Goal: Information Seeking & Learning: Obtain resource

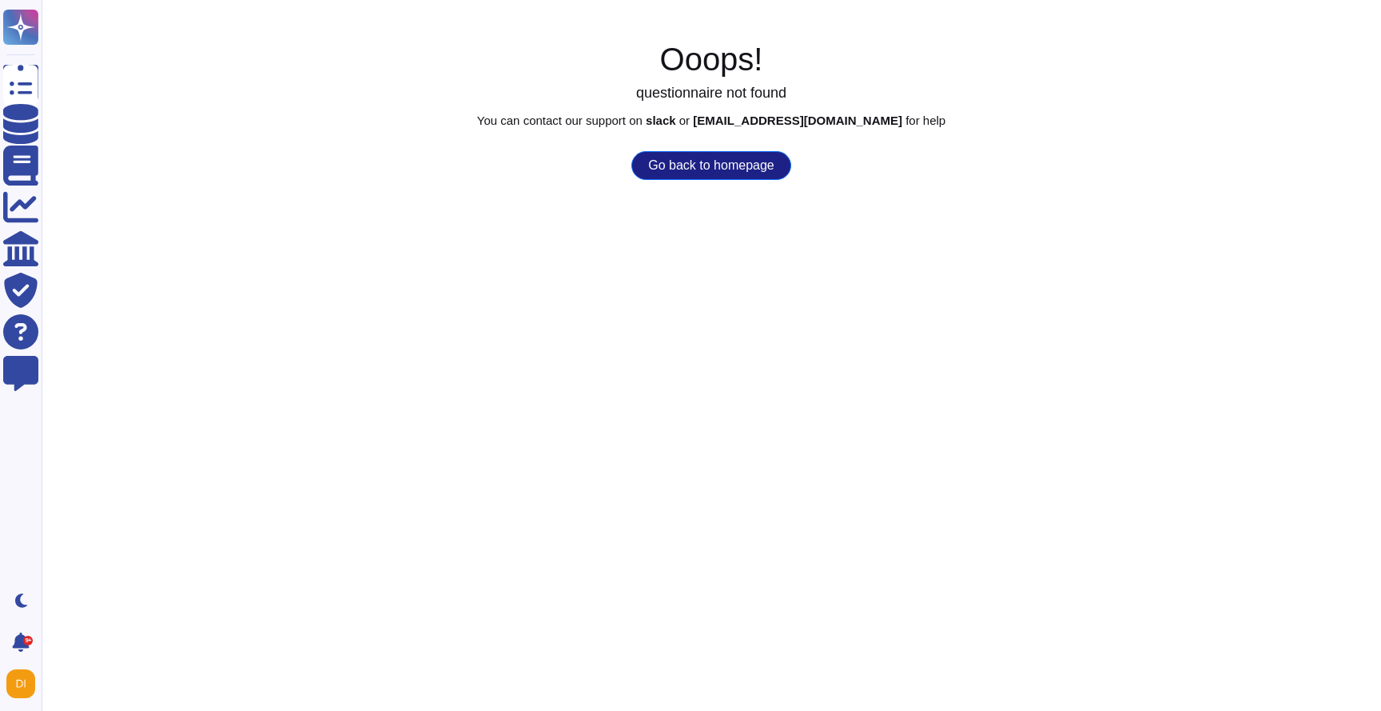
click at [695, 148] on div "Ooops! questionnaire not found You can contact our support on slack or [EMAIL_A…" at bounding box center [712, 110] width 1340 height 140
click at [694, 168] on button "Go back to homepage" at bounding box center [710, 165] width 159 height 29
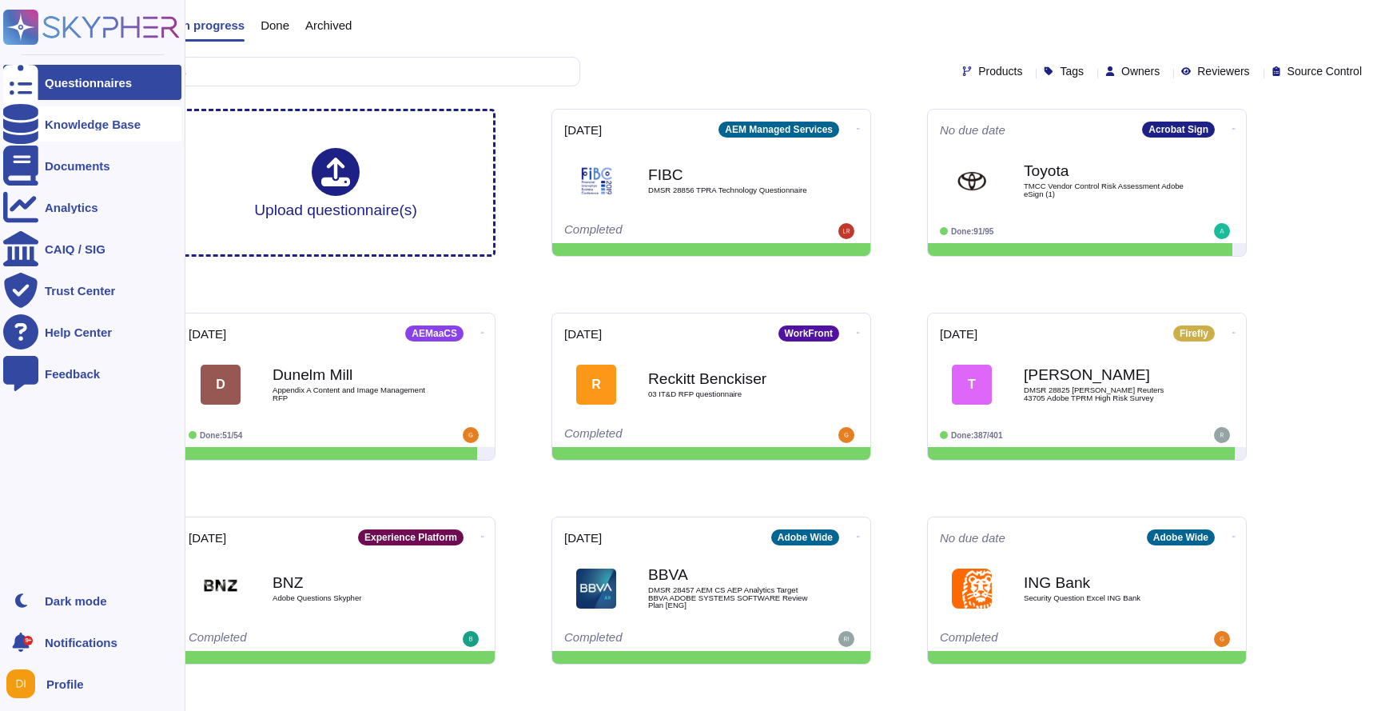
click at [70, 129] on div "Knowledge Base" at bounding box center [92, 123] width 178 height 35
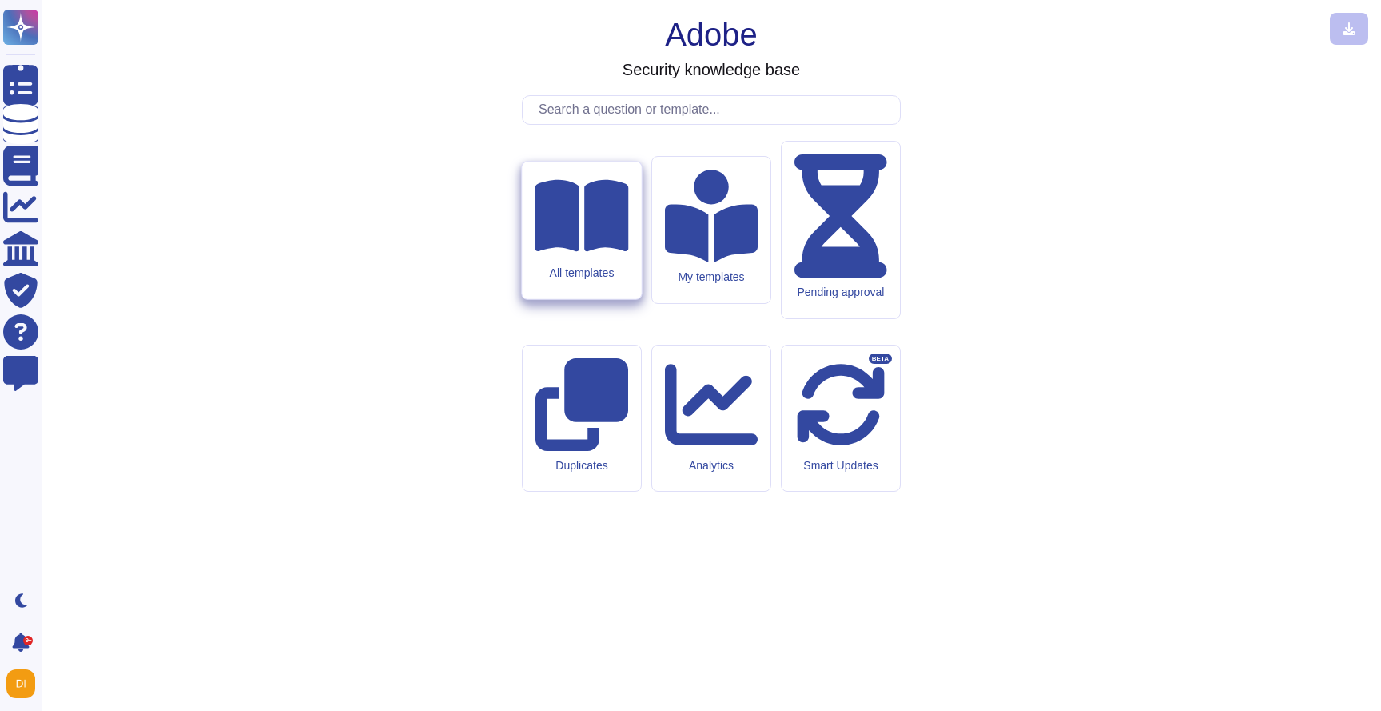
click at [607, 299] on div "All templates" at bounding box center [581, 229] width 119 height 137
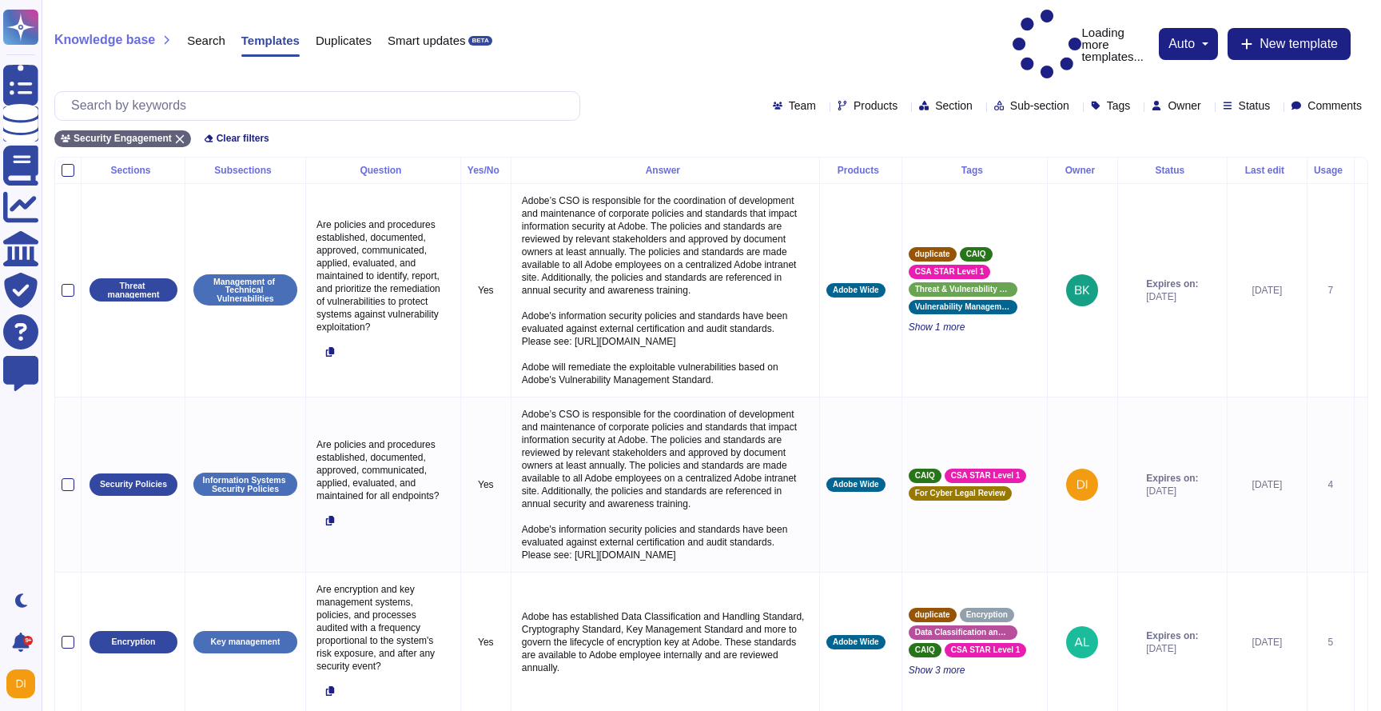
click at [352, 91] on div at bounding box center [317, 106] width 526 height 30
click at [355, 92] on input "text" at bounding box center [321, 106] width 516 height 28
paste input "Establish awareness and respect education training plan"
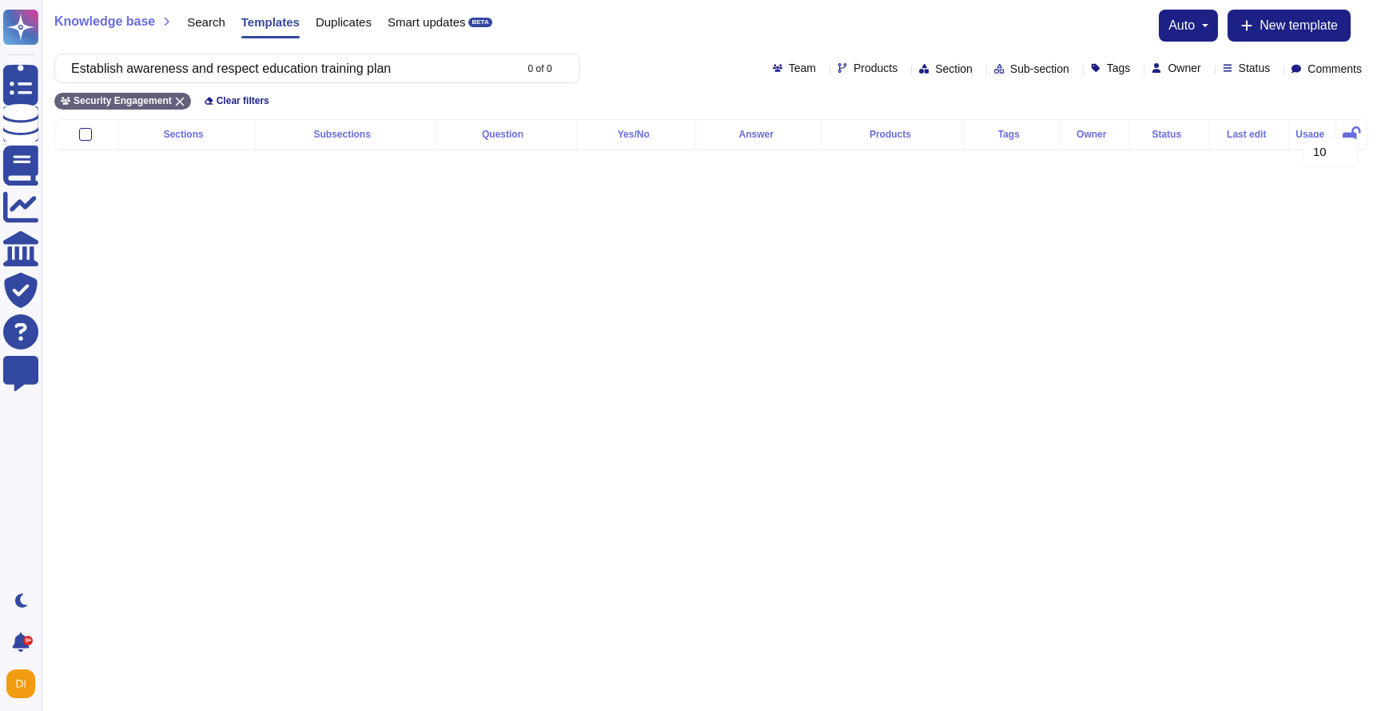
type input "Establish awareness and respect education training plan"
click at [207, 26] on span "Search" at bounding box center [206, 22] width 38 height 12
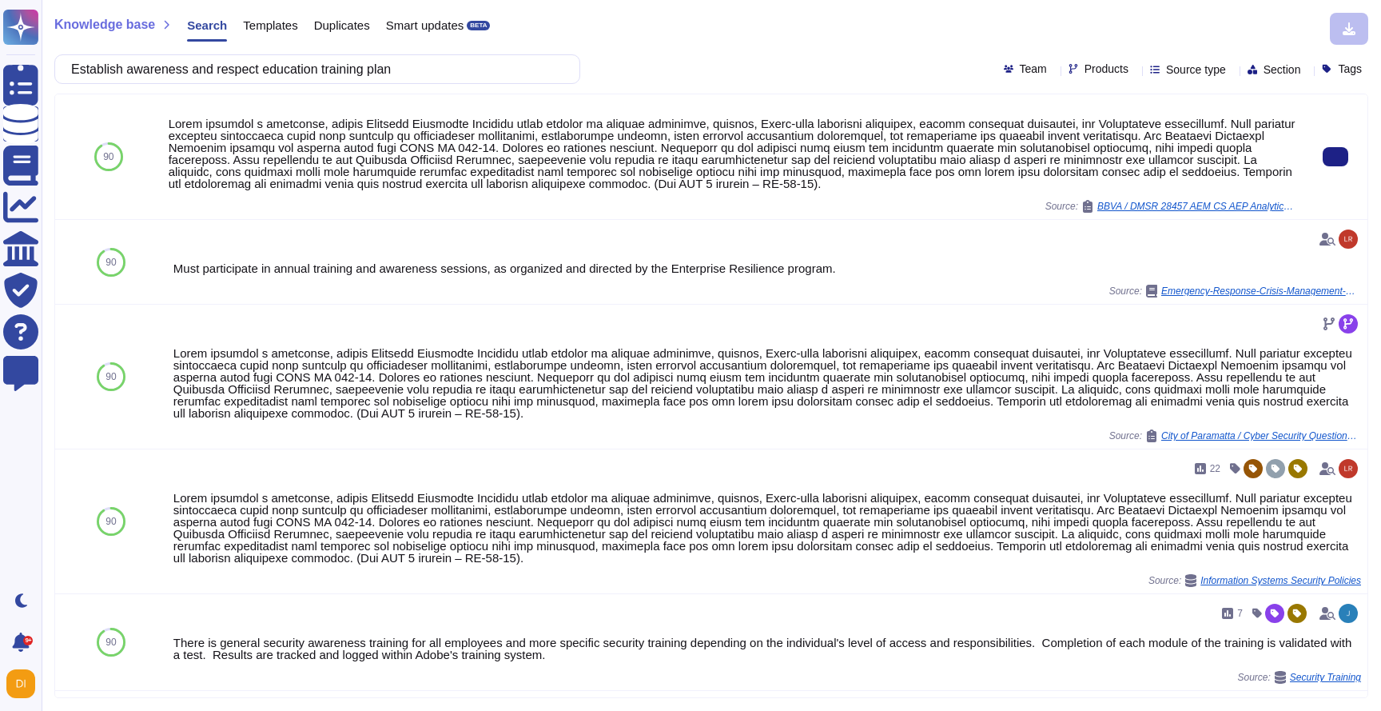
click at [401, 177] on div at bounding box center [733, 153] width 1129 height 72
click at [407, 136] on div at bounding box center [733, 153] width 1129 height 72
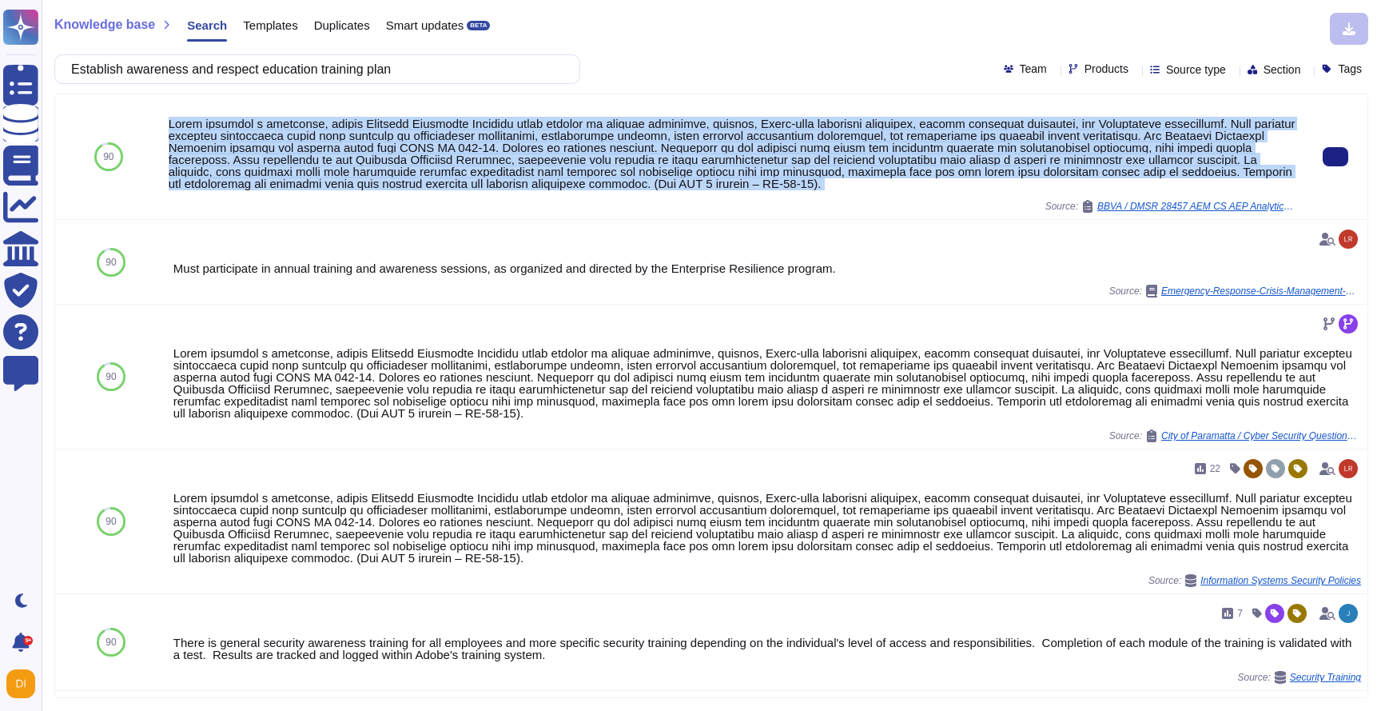
click at [407, 136] on div at bounding box center [733, 153] width 1129 height 72
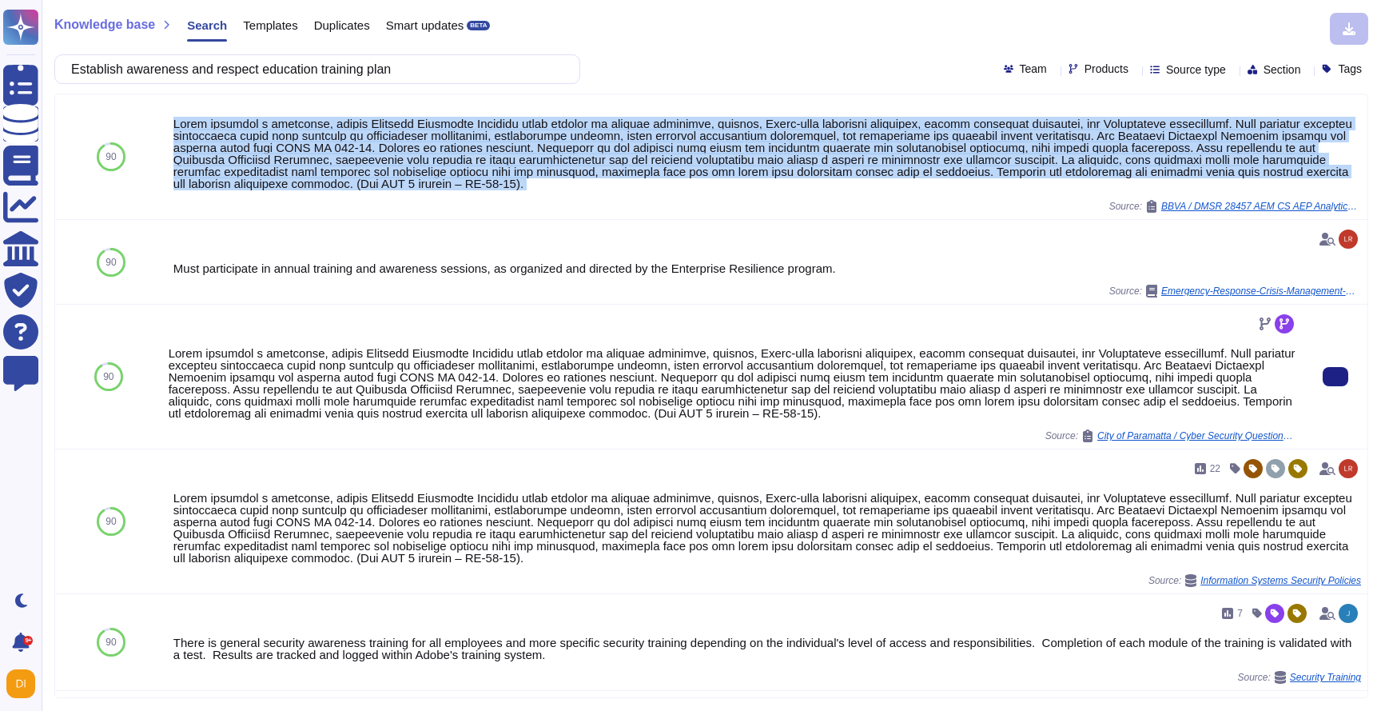
copy div "Adobe conducts a mandatory, annual Security Awareness Training which applies to…"
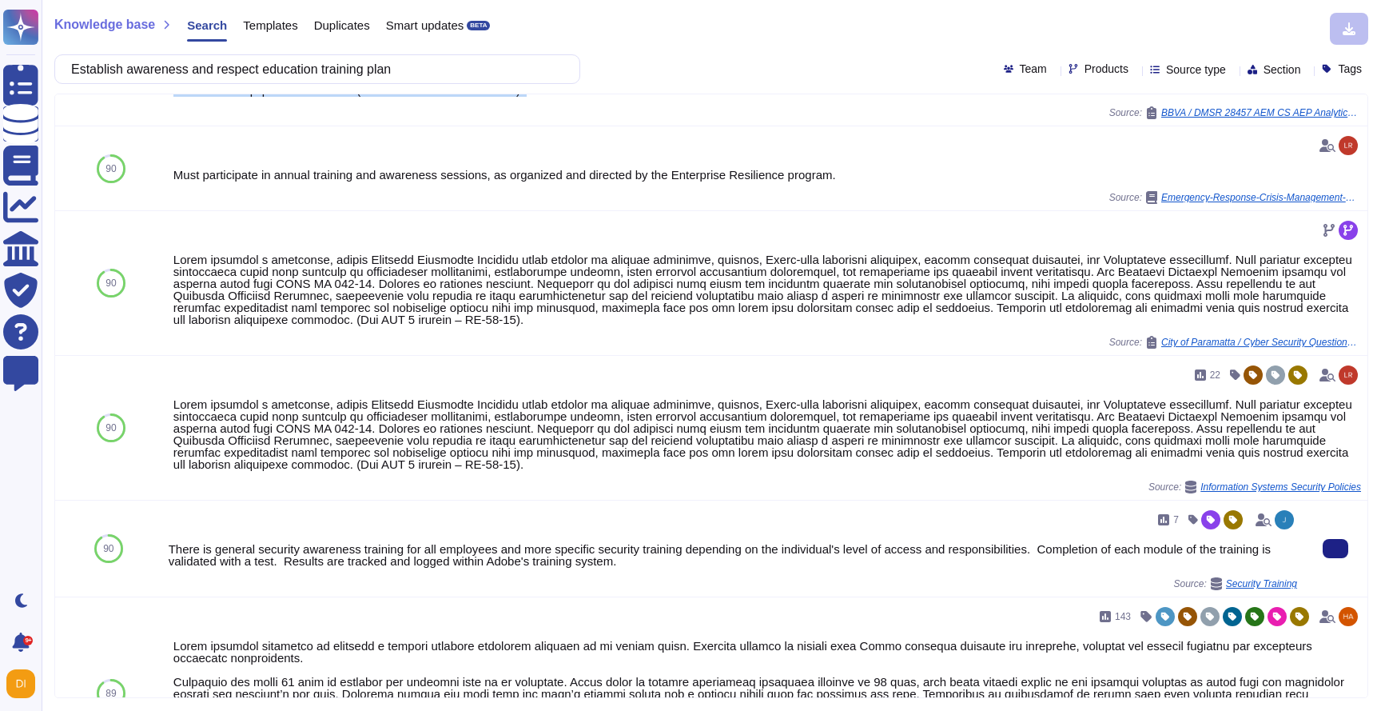
scroll to position [97, 0]
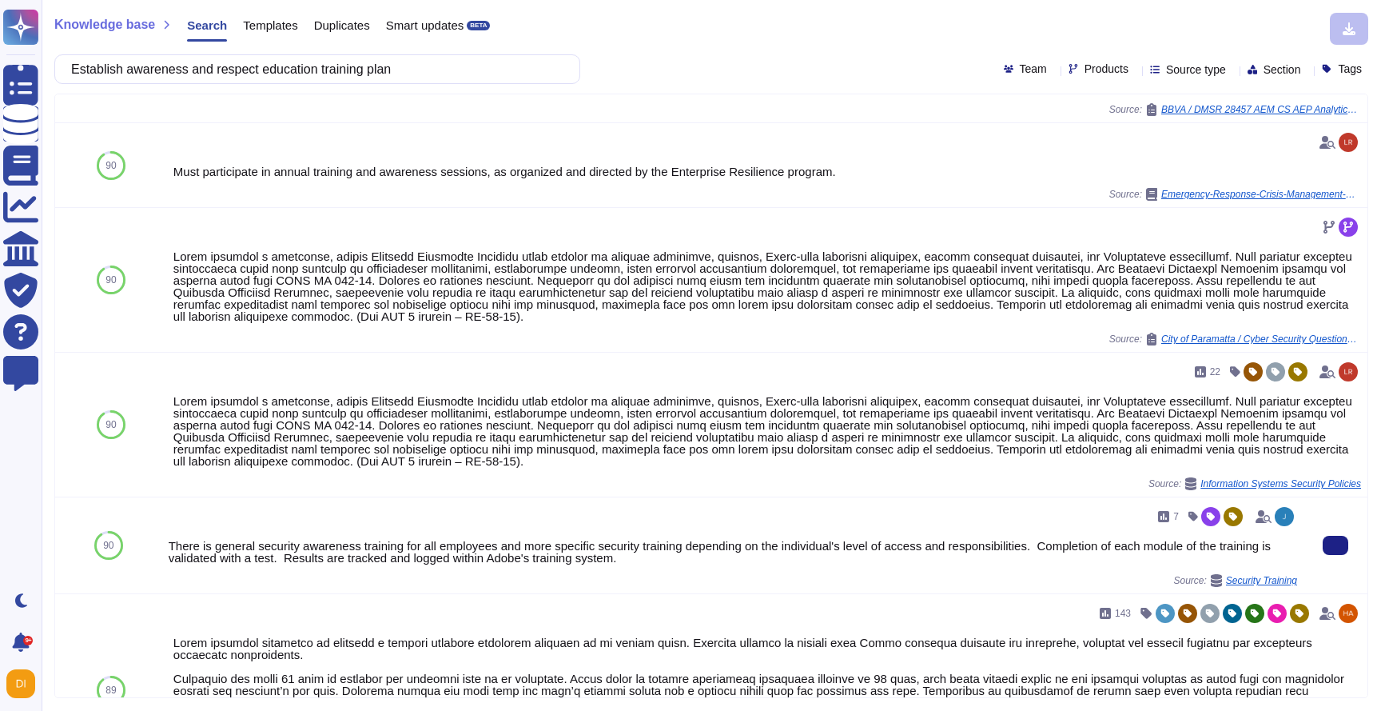
click at [428, 552] on div "There is general security awareness training for all employees and more specifi…" at bounding box center [733, 551] width 1129 height 24
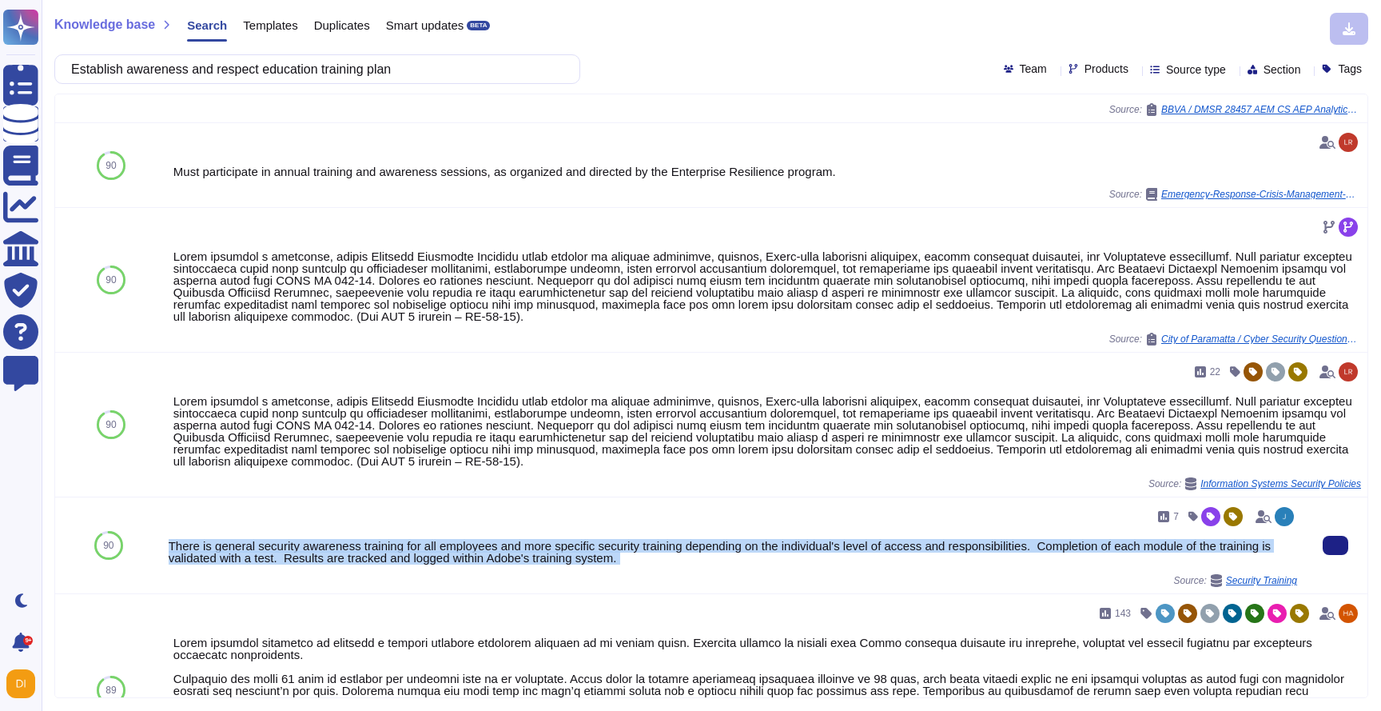
click at [428, 552] on div "There is general security awareness training for all employees and more specifi…" at bounding box center [733, 551] width 1129 height 24
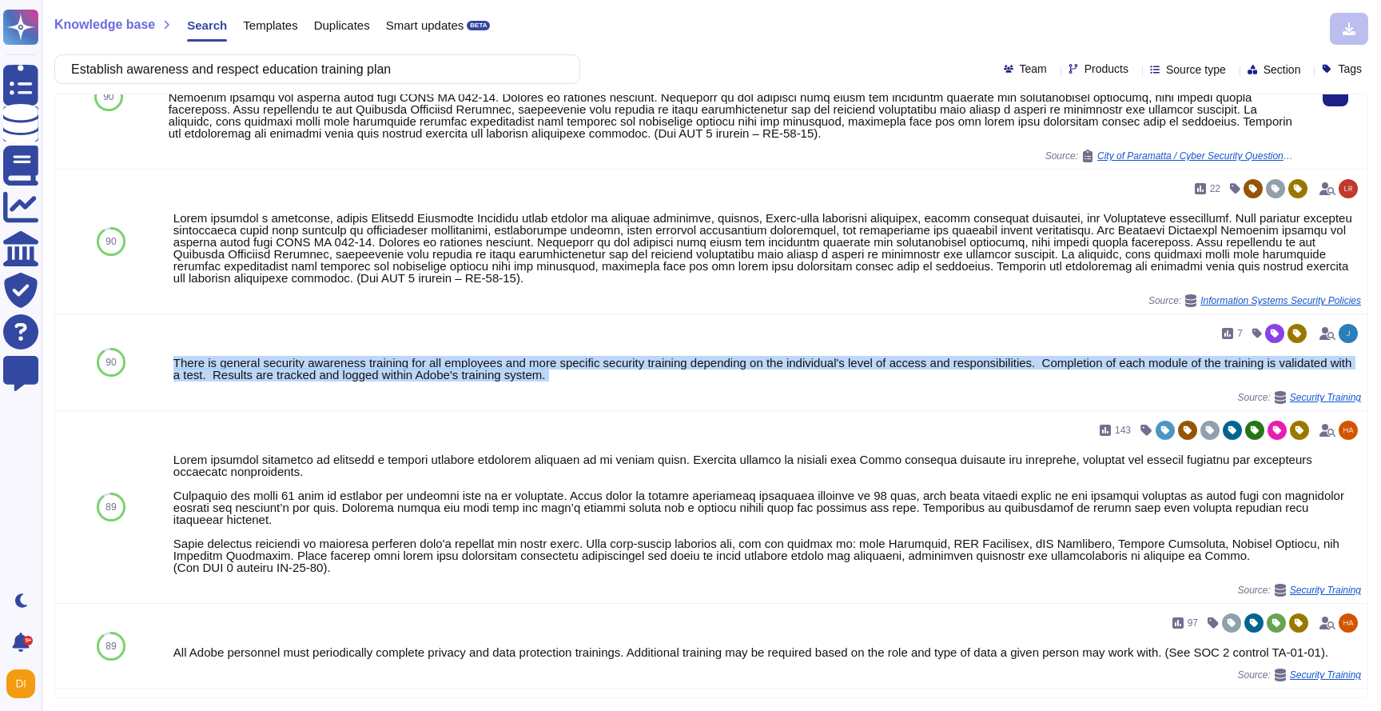
scroll to position [0, 0]
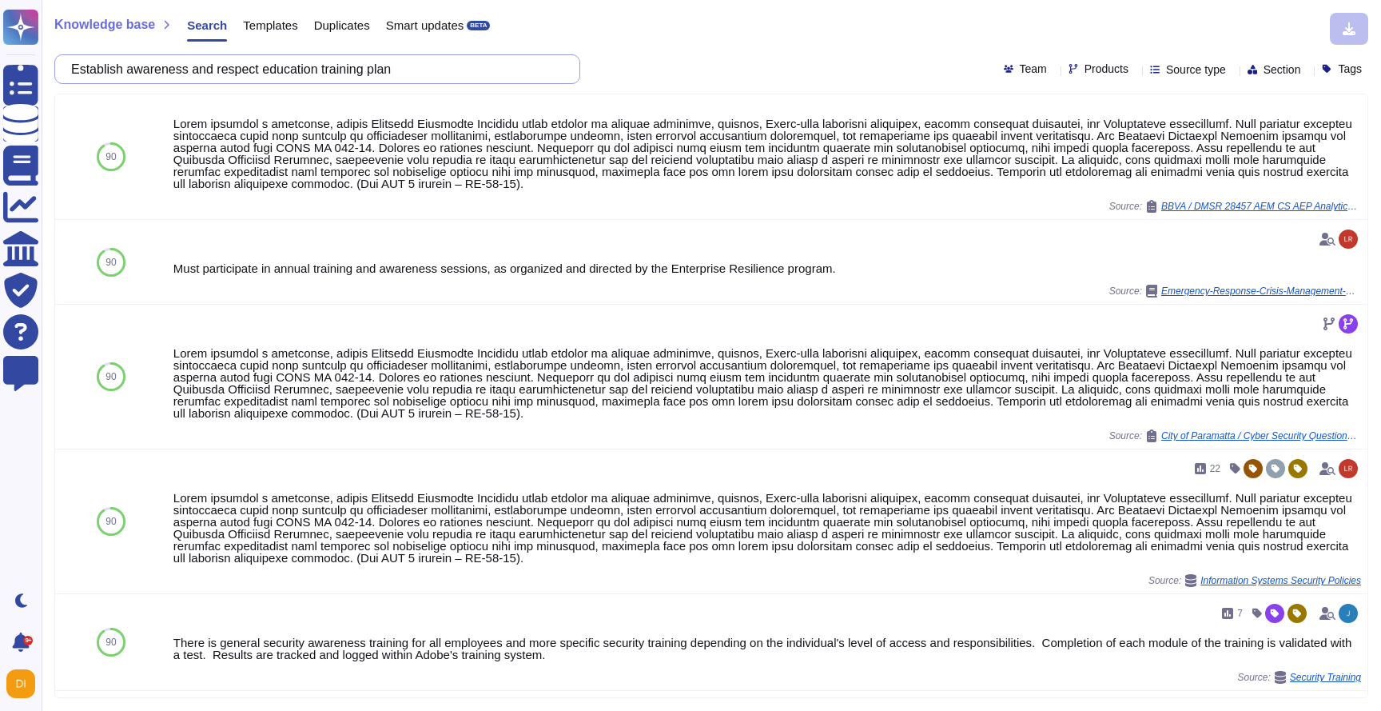
click at [436, 62] on input "Establish awareness and respect education training plan" at bounding box center [313, 69] width 500 height 28
paste input "Regularly conduct safety maintenance operations and propose improvement plans"
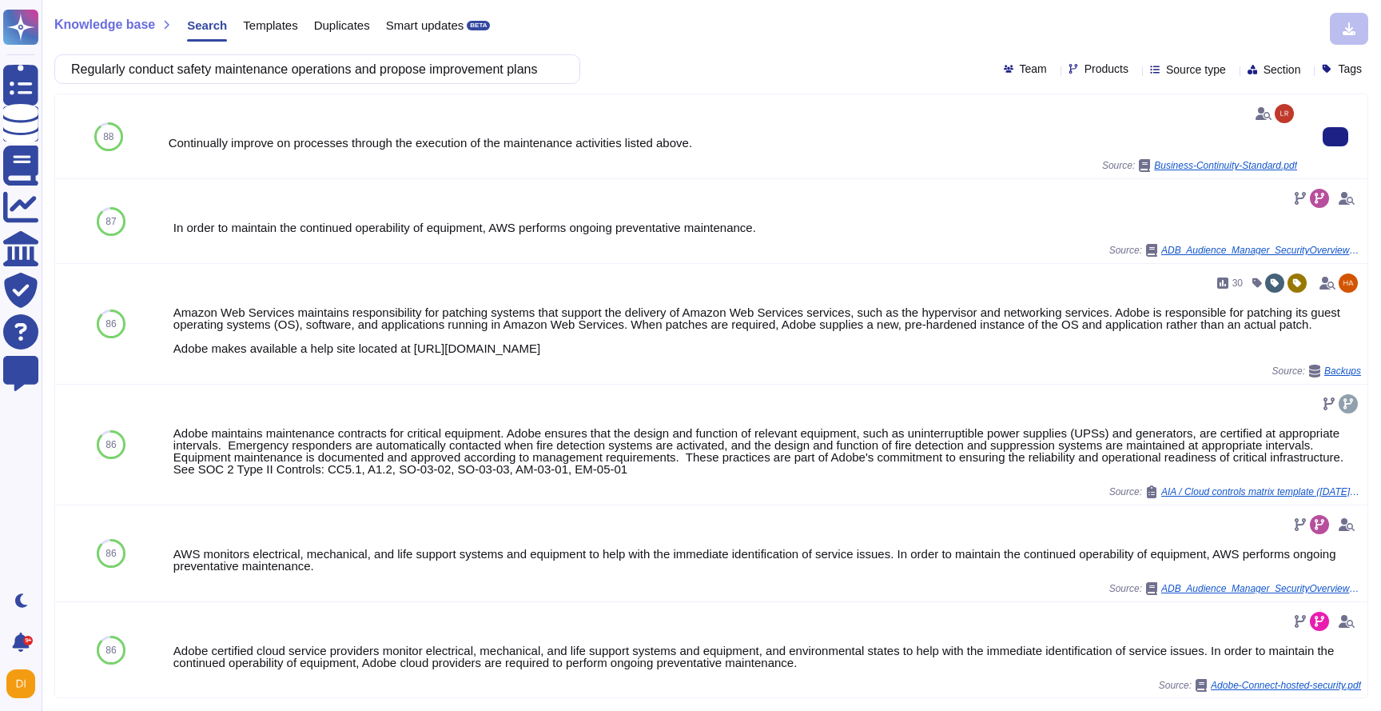
click at [288, 145] on div "Continually improve on processes through the execution of the maintenance activ…" at bounding box center [733, 143] width 1129 height 12
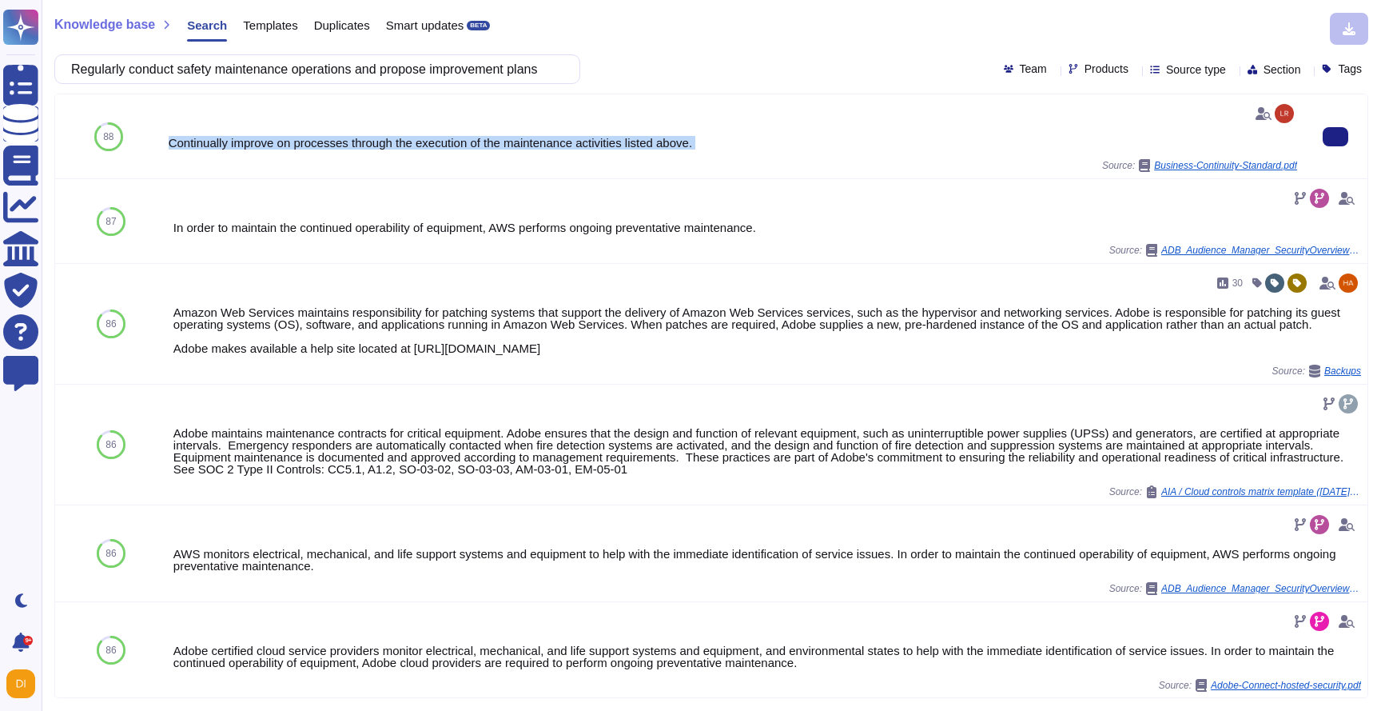
click at [288, 145] on div "Continually improve on processes through the execution of the maintenance activ…" at bounding box center [733, 143] width 1129 height 12
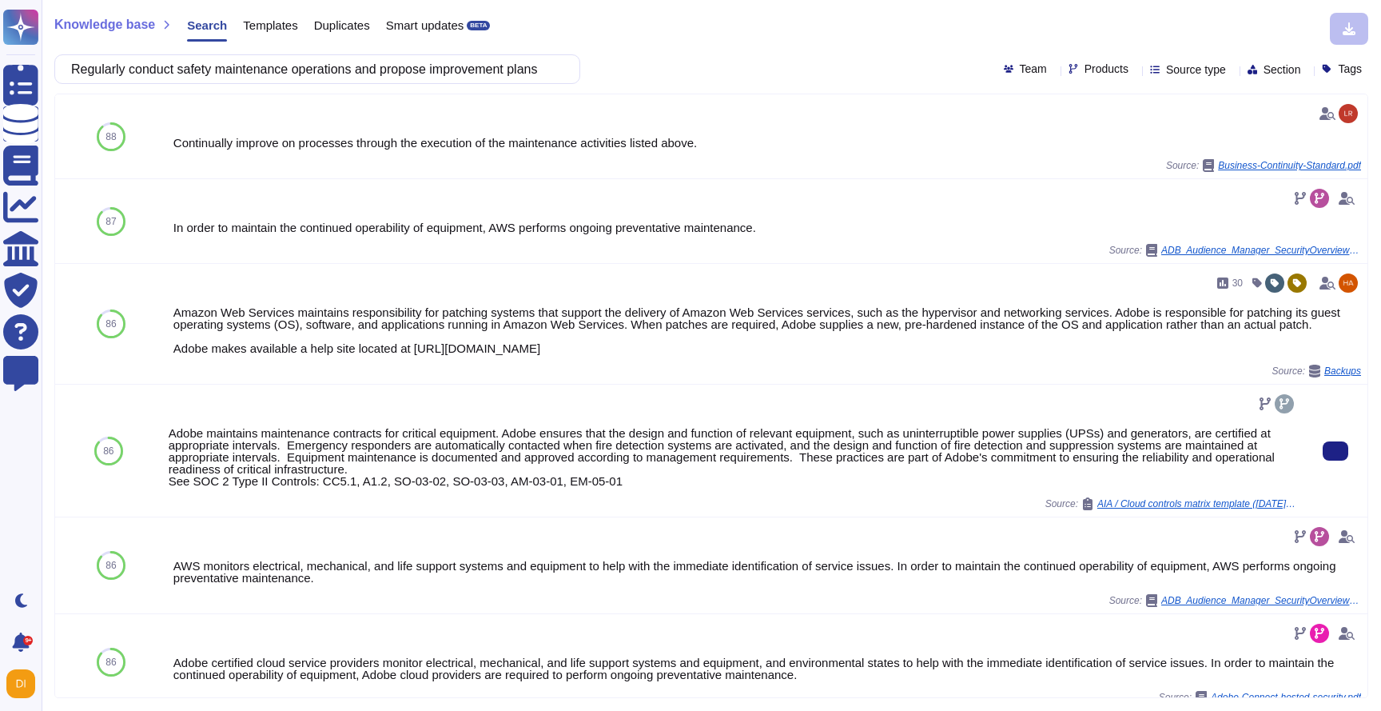
click at [284, 454] on div "Adobe maintains maintenance contracts for critical equipment. Adobe ensures tha…" at bounding box center [733, 457] width 1129 height 60
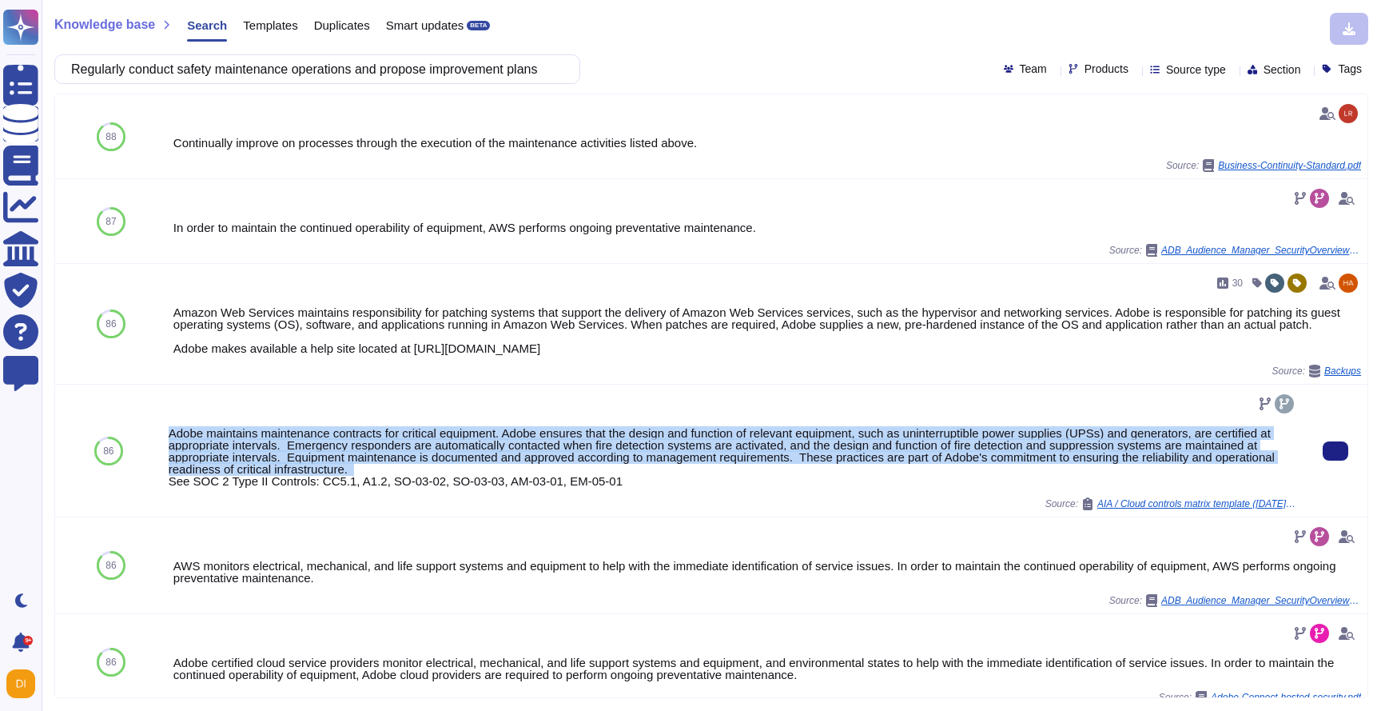
click at [284, 454] on div "Adobe maintains maintenance contracts for critical equipment. Adobe ensures tha…" at bounding box center [733, 457] width 1129 height 60
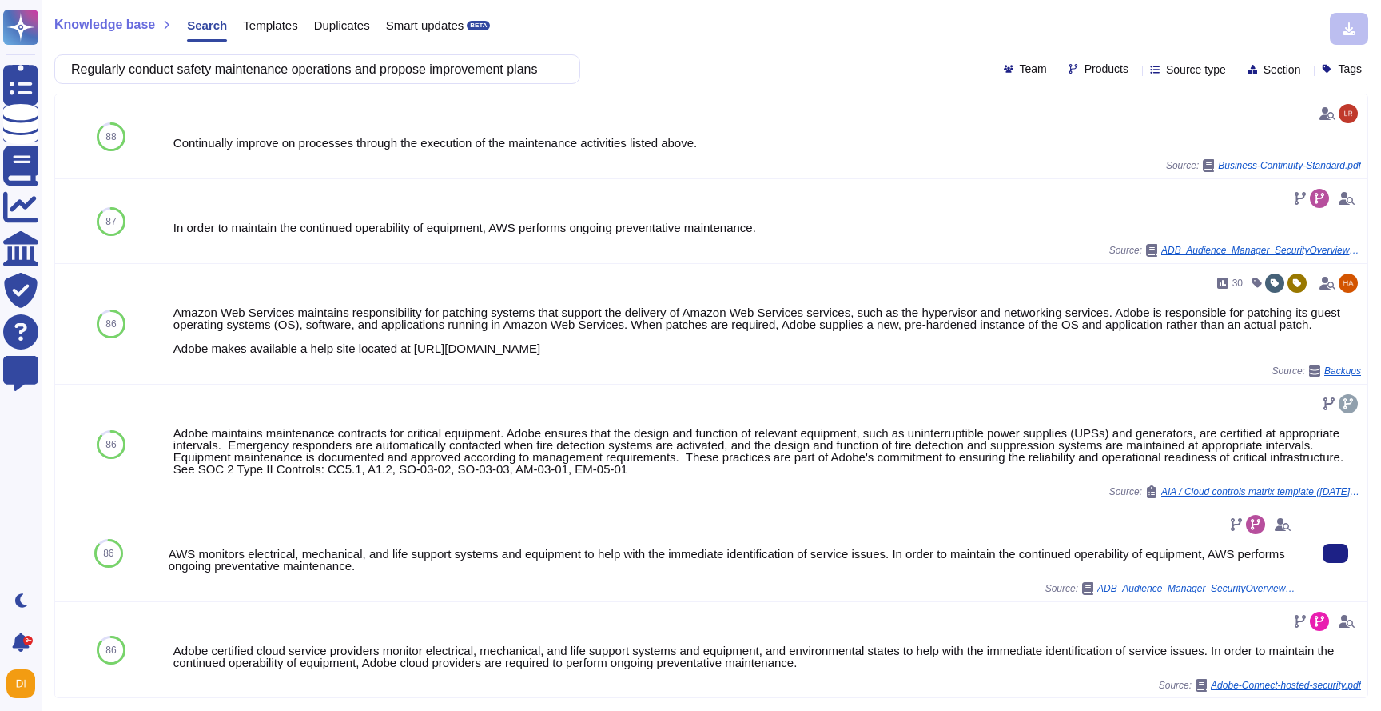
click at [502, 537] on div at bounding box center [733, 525] width 1129 height 26
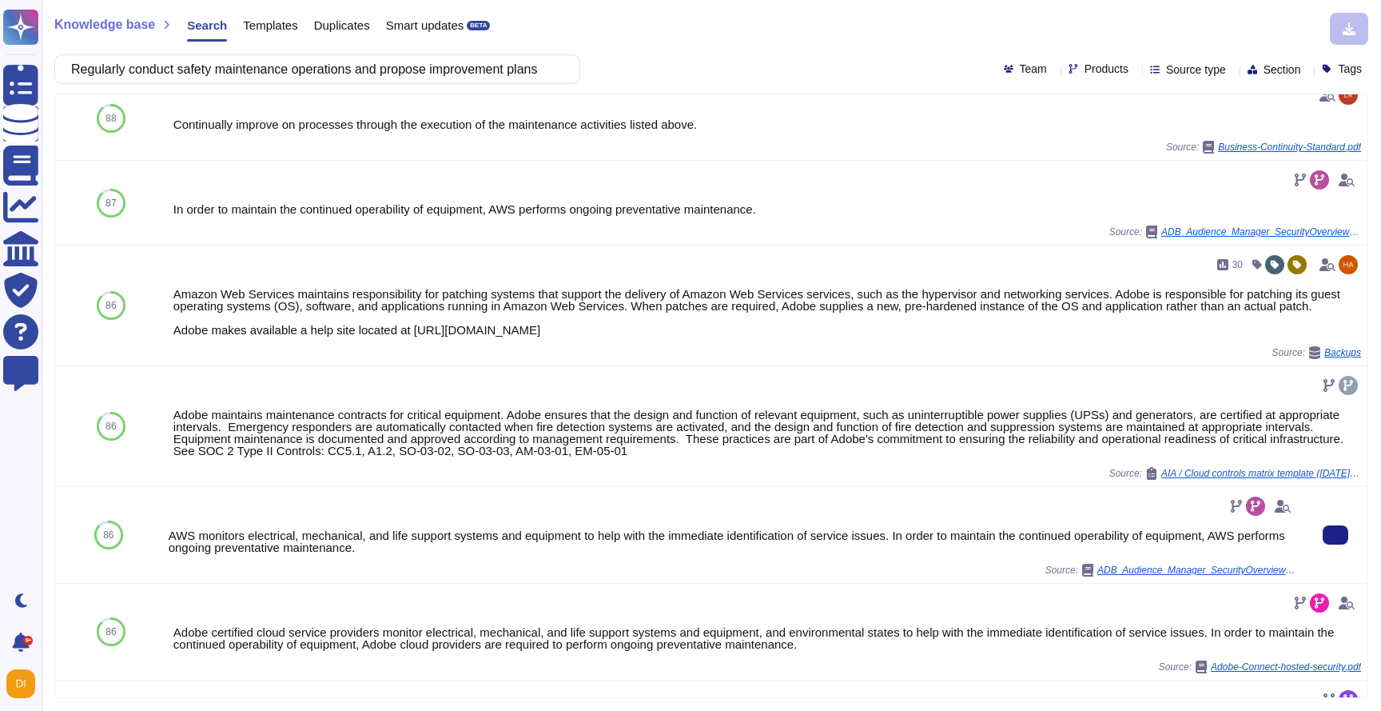
scroll to position [19, 0]
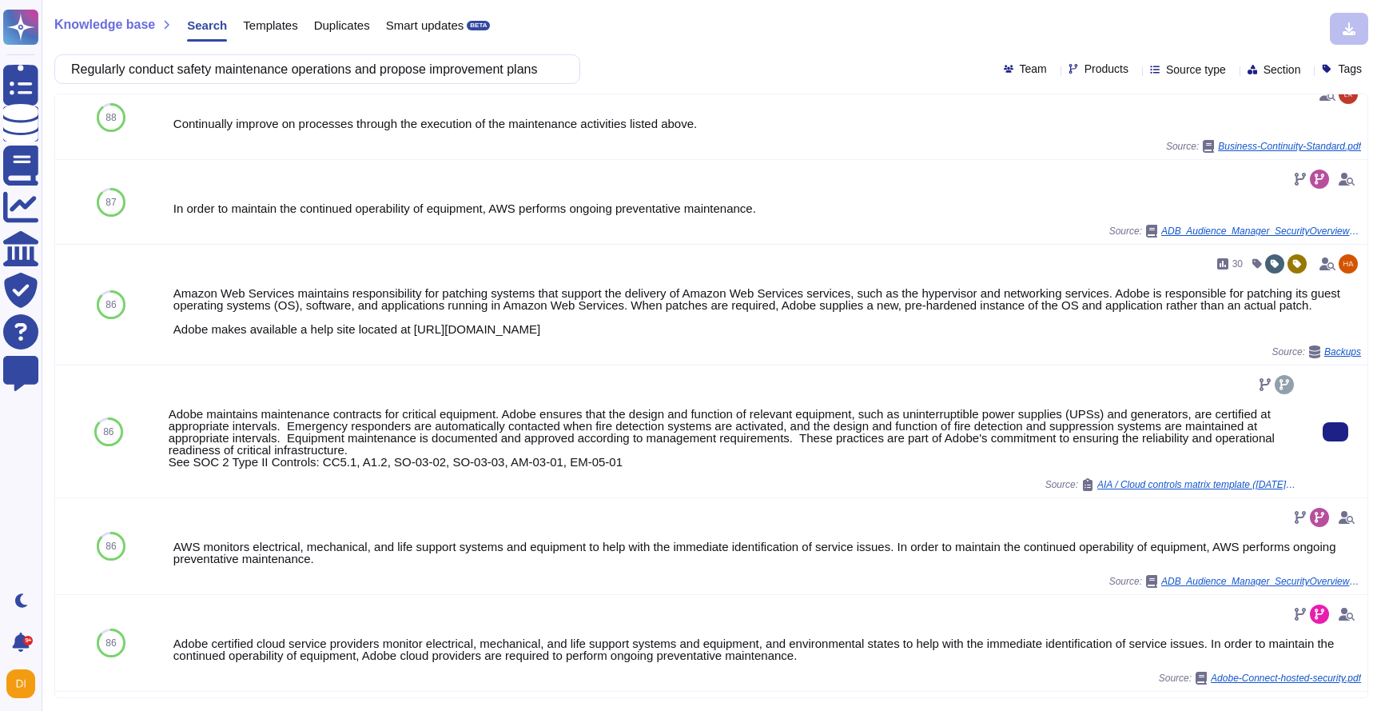
click at [618, 452] on div "Adobe maintains maintenance contracts for critical equipment. Adobe ensures tha…" at bounding box center [733, 438] width 1129 height 60
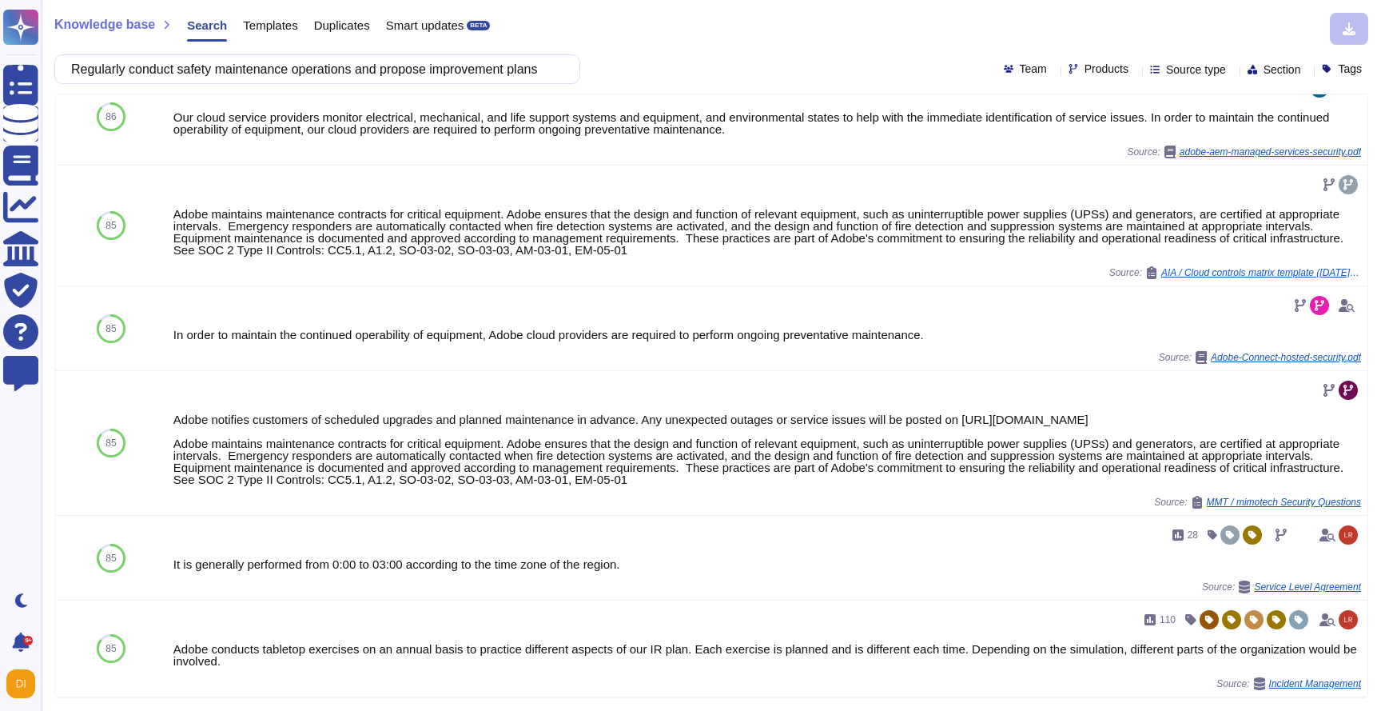
scroll to position [1028, 0]
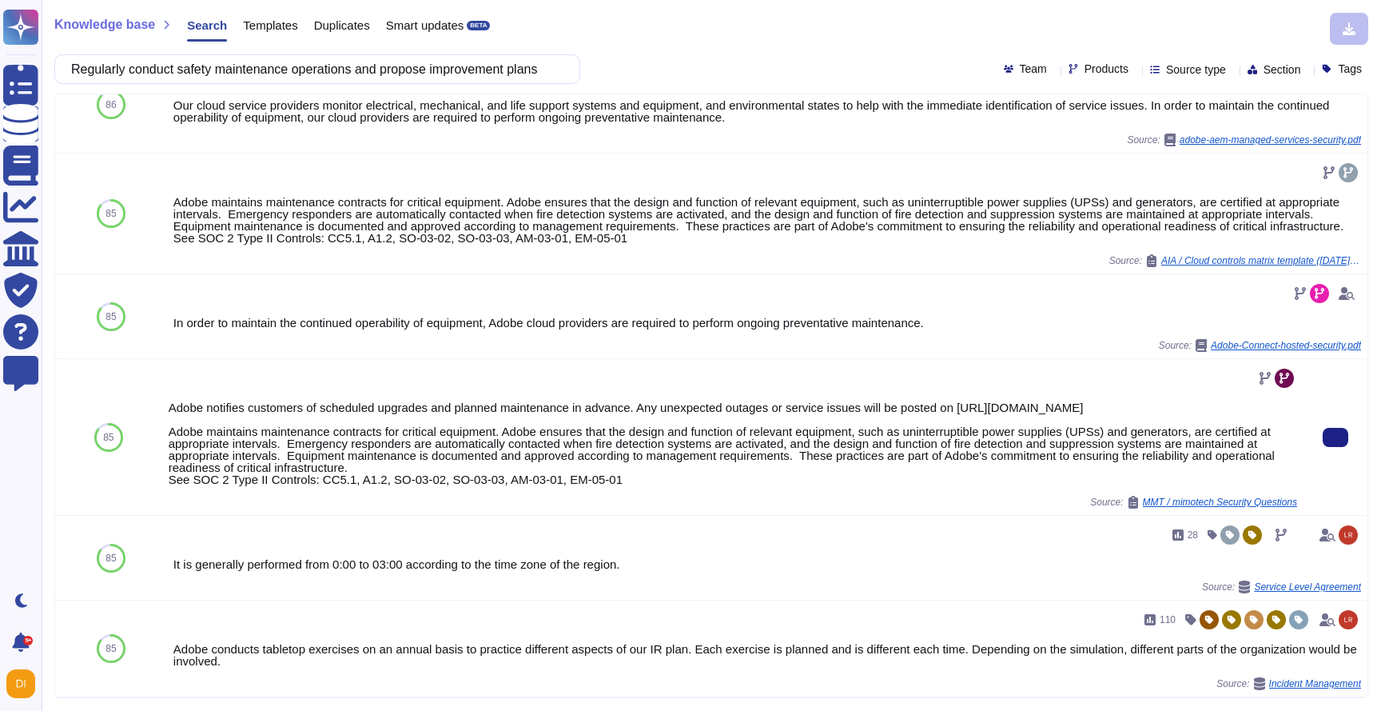
click at [460, 428] on div "Adobe notifies customers of scheduled upgrades and planned maintenance in advan…" at bounding box center [733, 443] width 1129 height 84
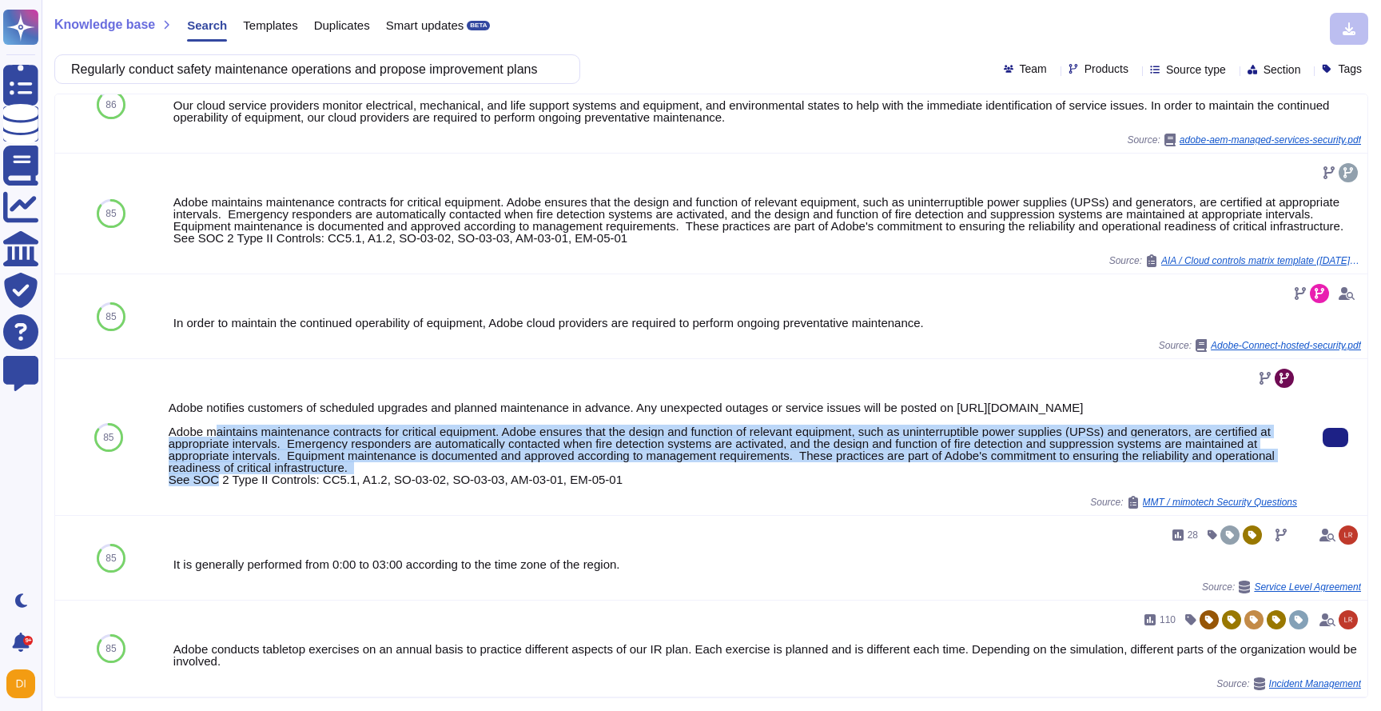
click at [460, 428] on div "Adobe notifies customers of scheduled upgrades and planned maintenance in advan…" at bounding box center [733, 443] width 1129 height 84
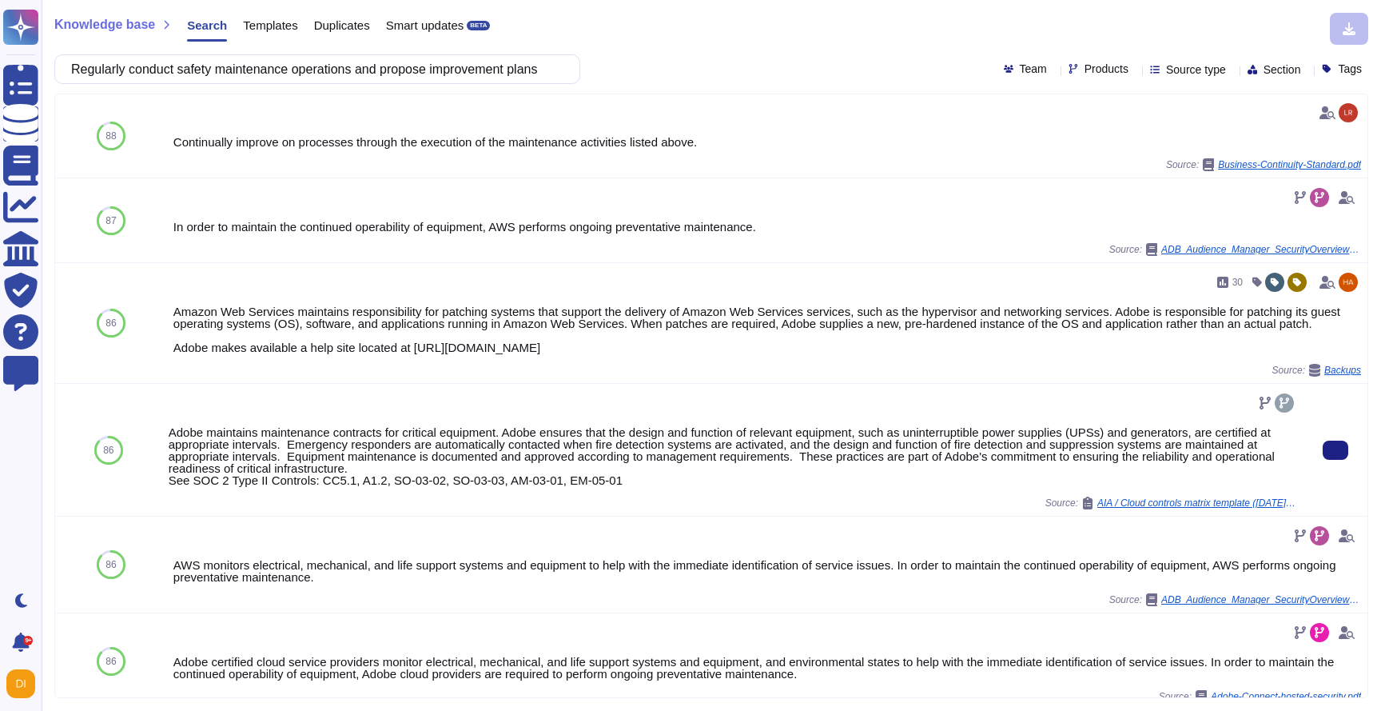
scroll to position [0, 0]
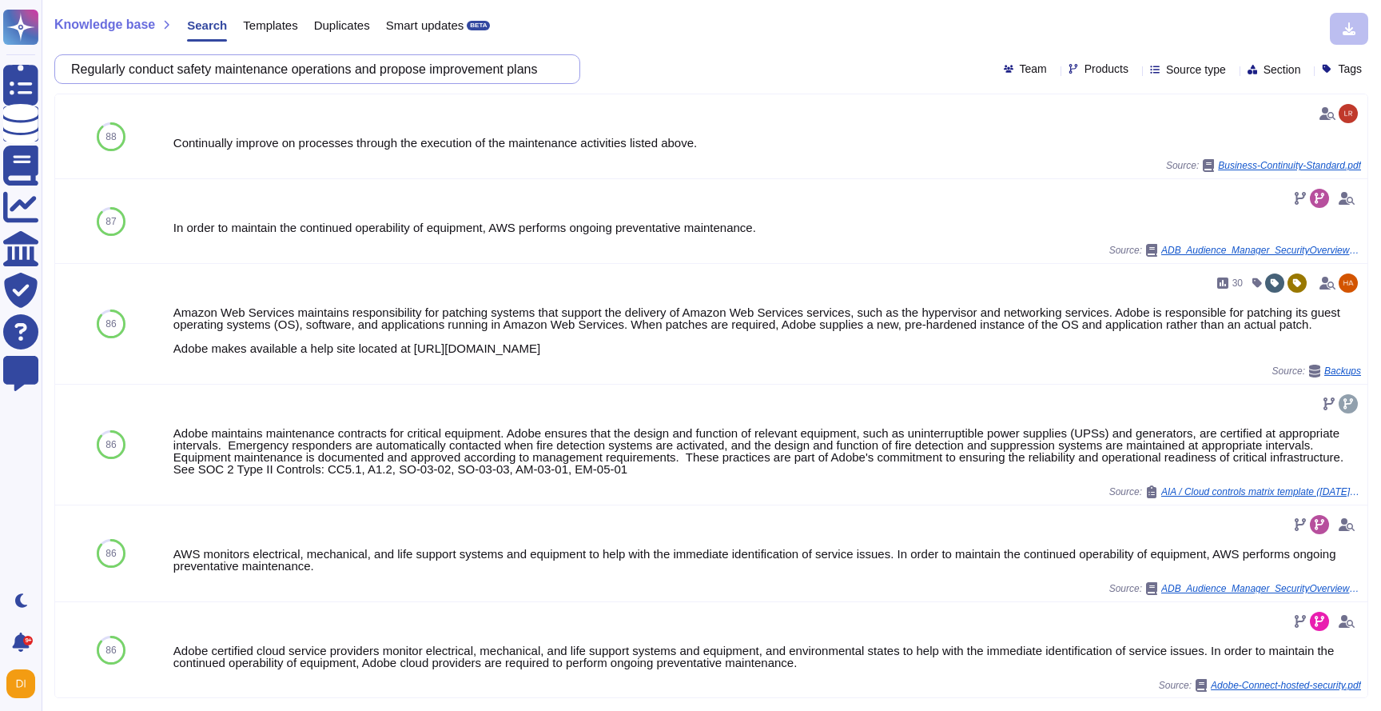
click at [344, 61] on input "Regularly conduct safety maintenance operations and propose improvement plans" at bounding box center [313, 69] width 500 height 28
click at [414, 64] on input "Regularly conduct safety maintenance operations and propose improvement plans" at bounding box center [313, 69] width 500 height 28
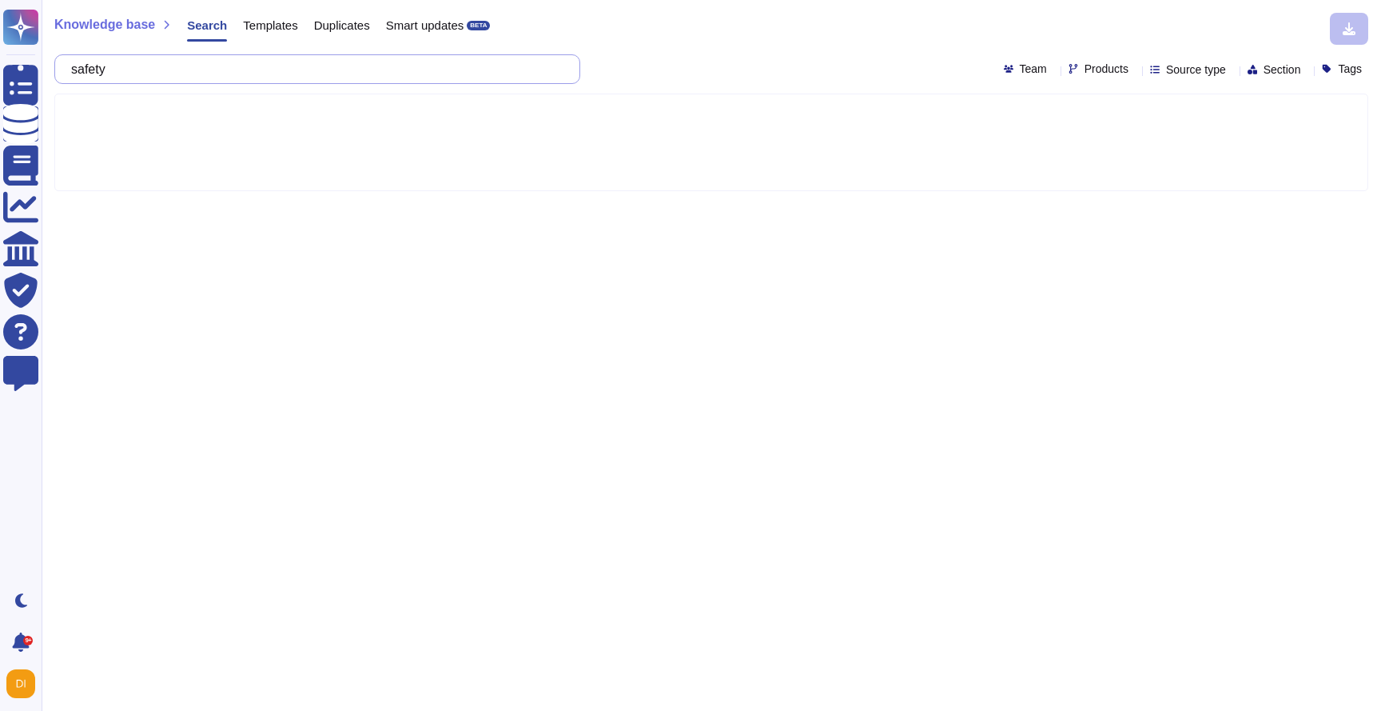
type input "safety"
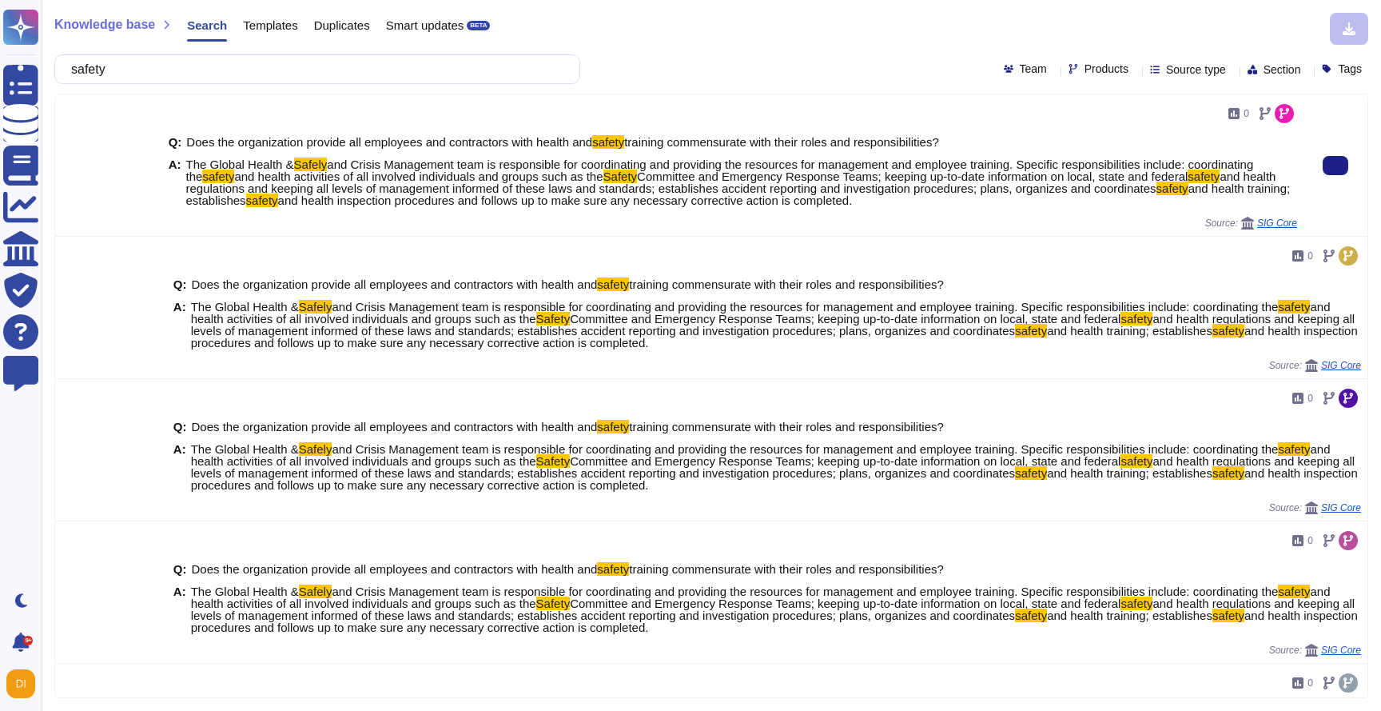
click at [413, 169] on span "and health activities of all involved individuals and groups such as the" at bounding box center [418, 176] width 368 height 14
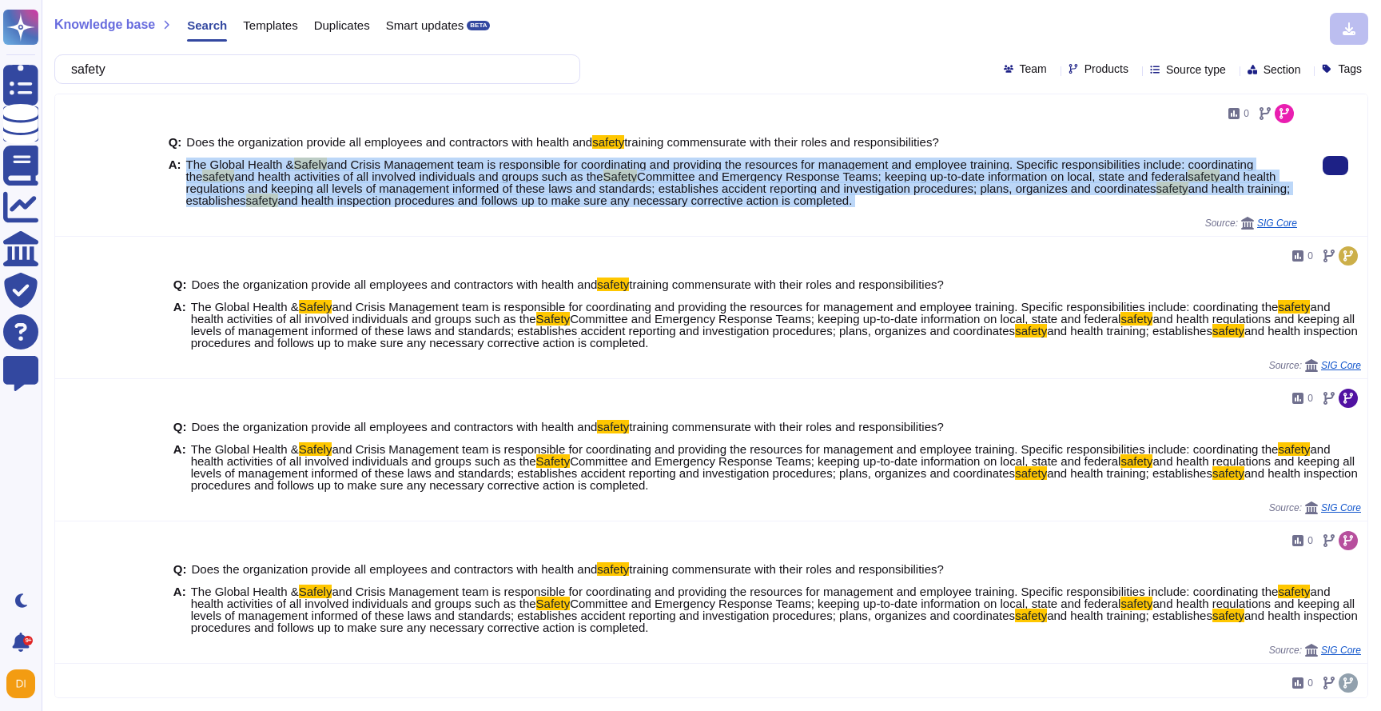
click at [413, 169] on span "and health activities of all involved individuals and groups such as the" at bounding box center [418, 176] width 368 height 14
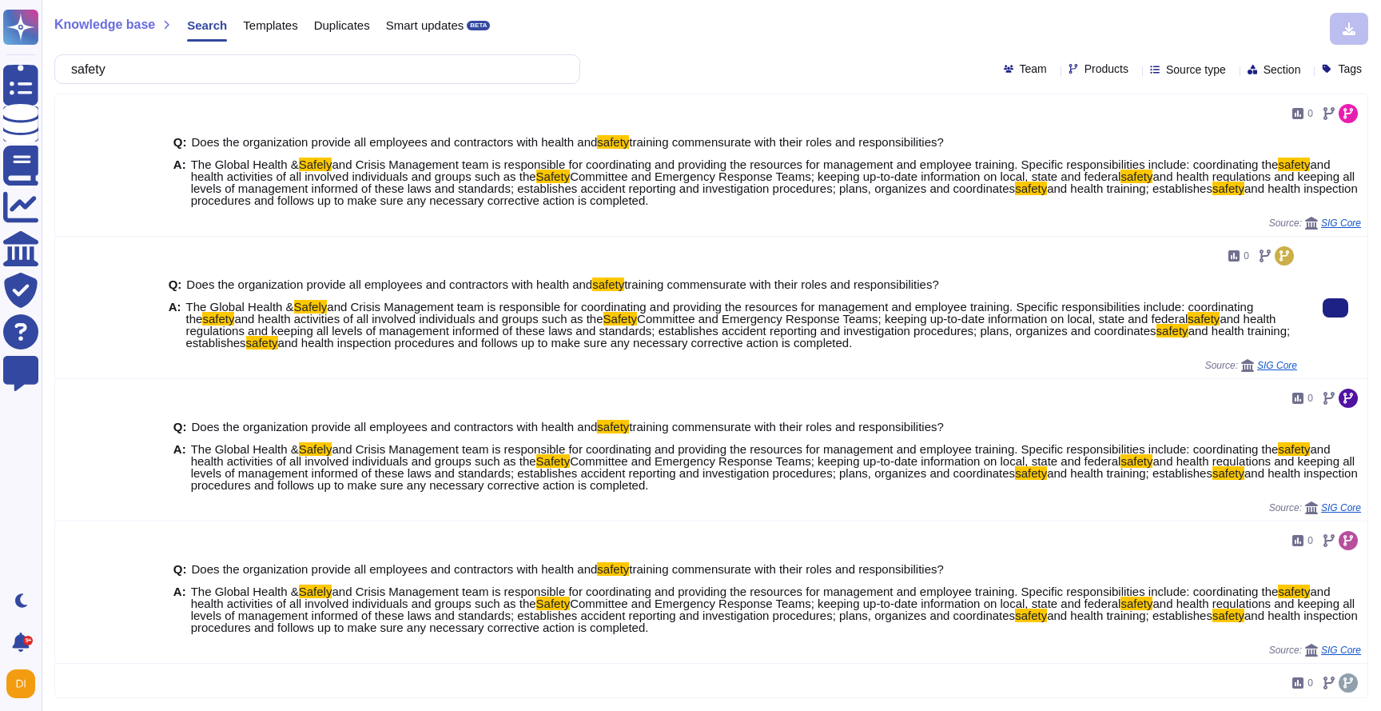
click at [470, 315] on span "and health activities of all involved individuals and groups such as the" at bounding box center [418, 319] width 368 height 14
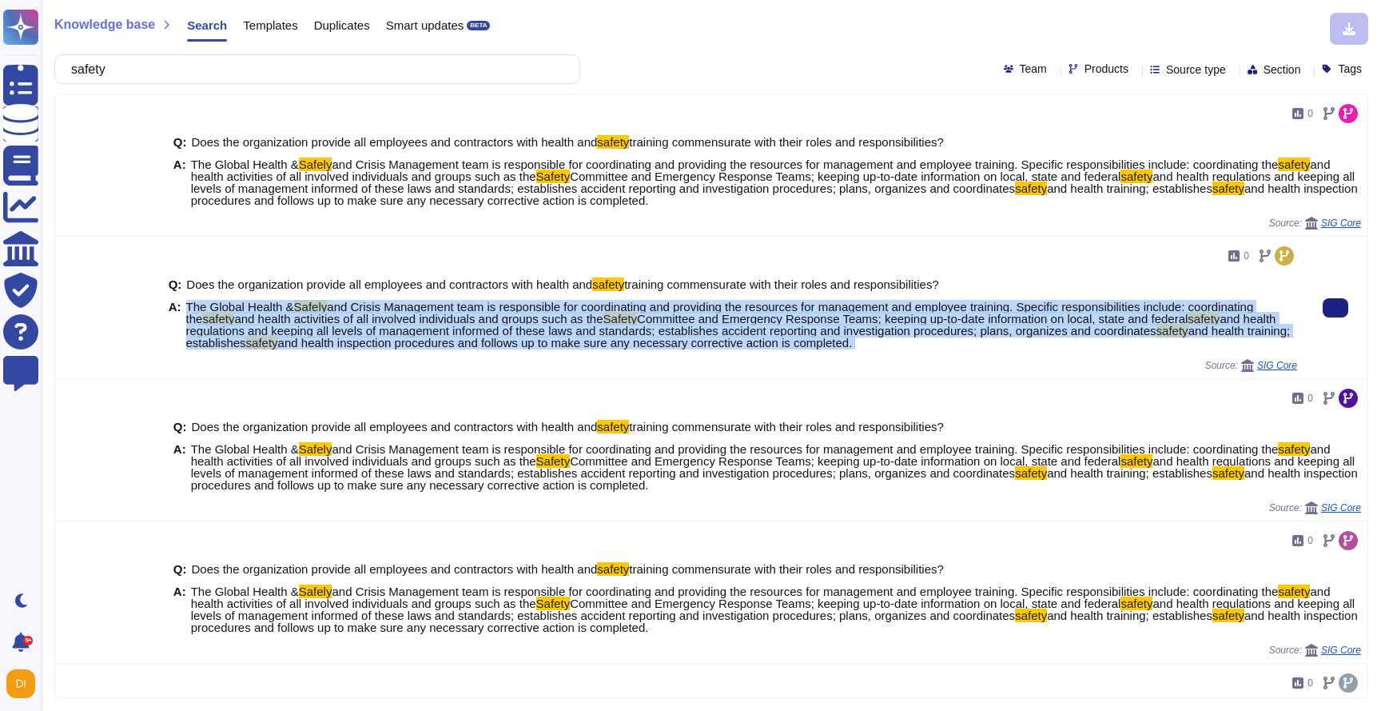
click at [470, 315] on span "and health activities of all involved individuals and groups such as the" at bounding box center [418, 319] width 368 height 14
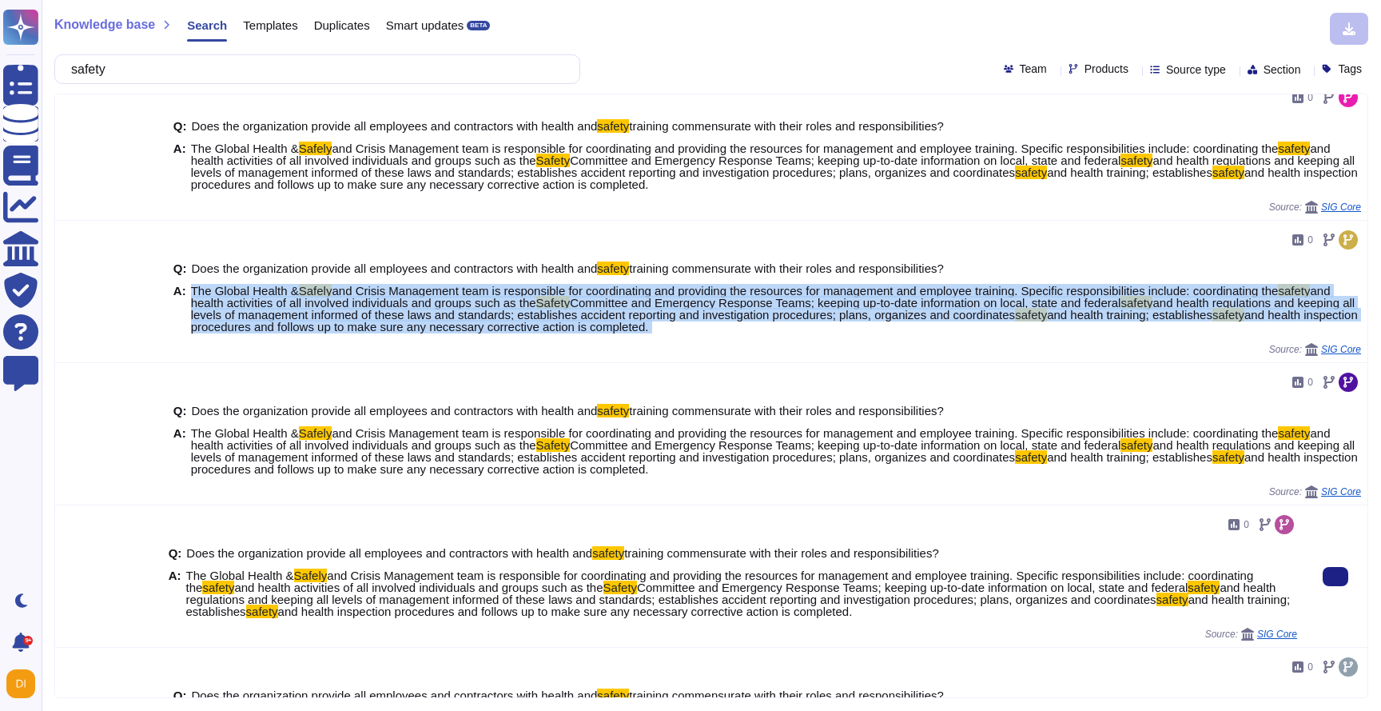
scroll to position [17, 0]
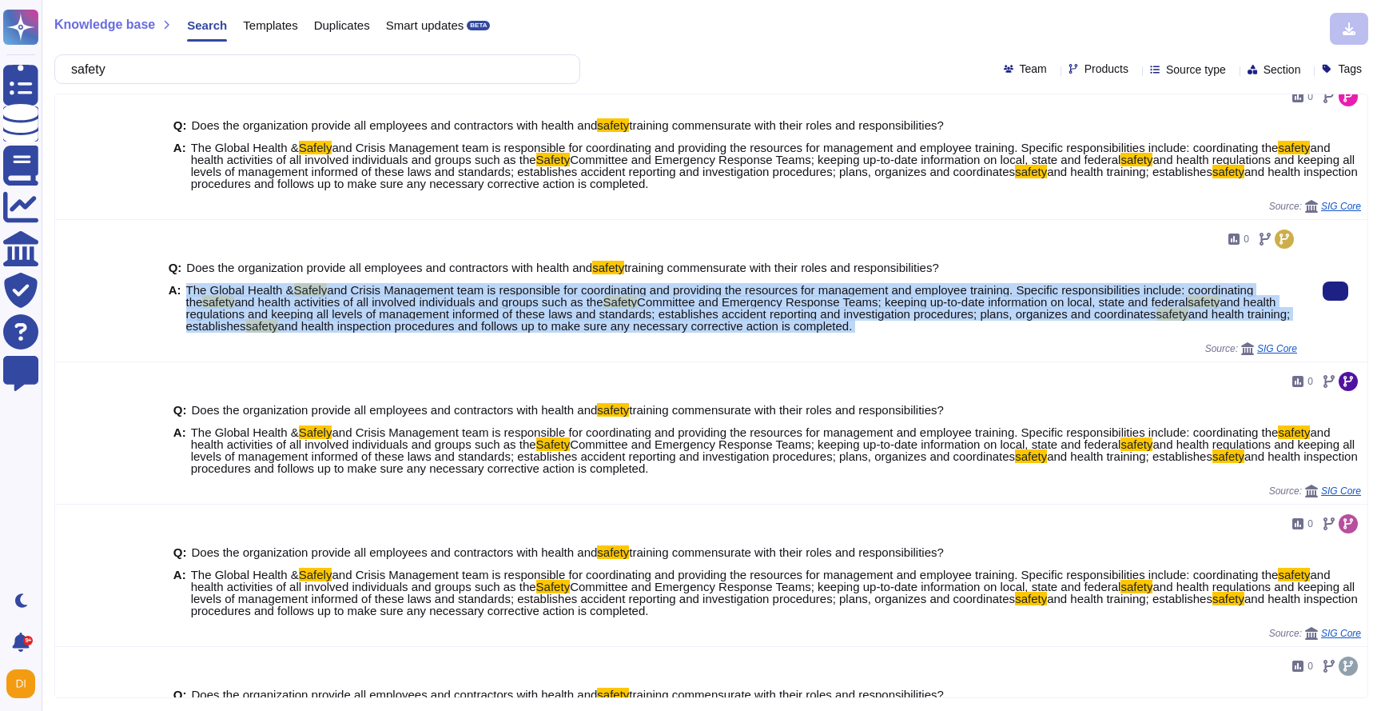
copy span "The Global Health & Safely and Crisis Management team is responsible for coordi…"
